Goal: Task Accomplishment & Management: Manage account settings

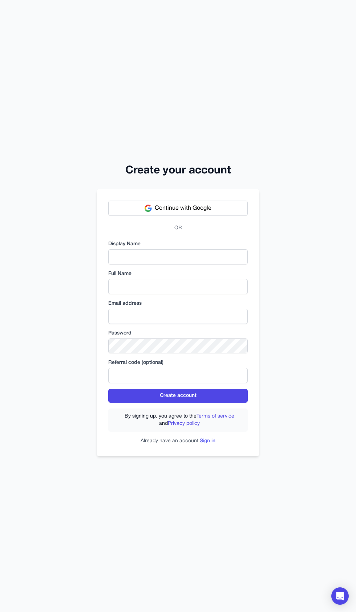
click at [208, 443] on link "Sign in" at bounding box center [208, 441] width 16 height 5
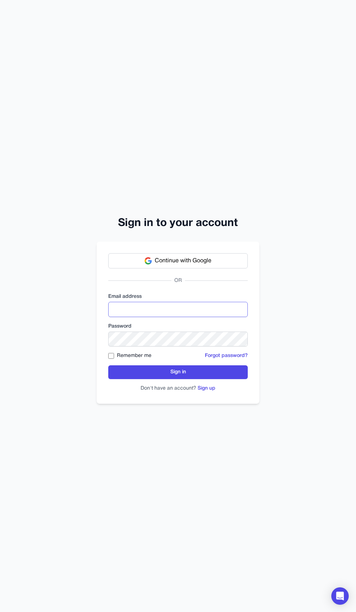
click at [133, 317] on input "email" at bounding box center [177, 309] width 139 height 15
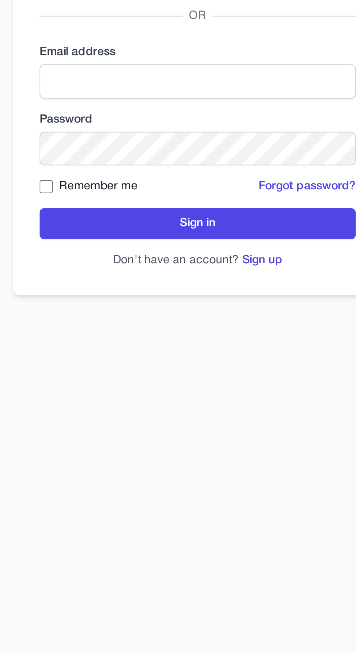
click at [104, 342] on div "Continue with Google OR Email address Password Remember me Forgot password? Sig…" at bounding box center [178, 343] width 163 height 163
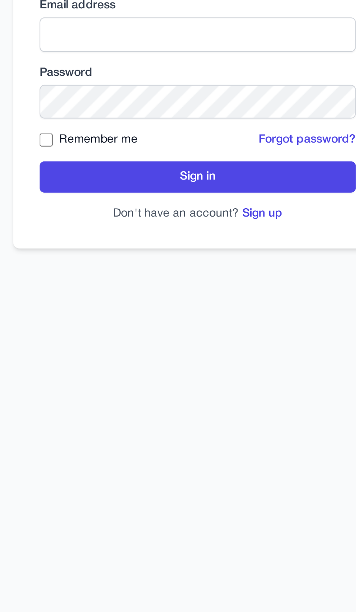
click at [133, 268] on button "Continue with Google" at bounding box center [177, 260] width 139 height 15
